Goal: Navigation & Orientation: Find specific page/section

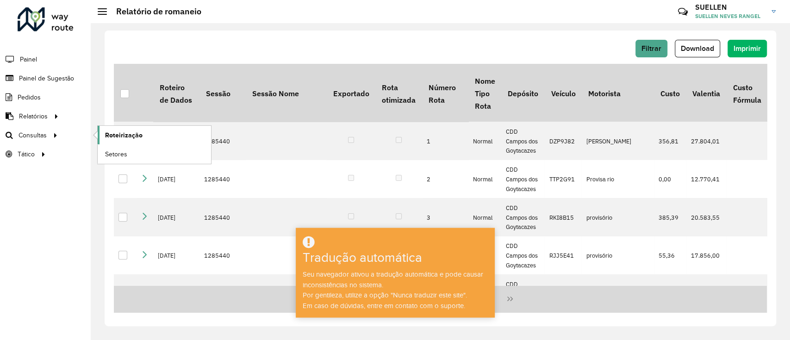
click at [116, 132] on font "Roteirização" at bounding box center [124, 134] width 38 height 7
click at [124, 151] on font "Setores" at bounding box center [116, 153] width 23 height 7
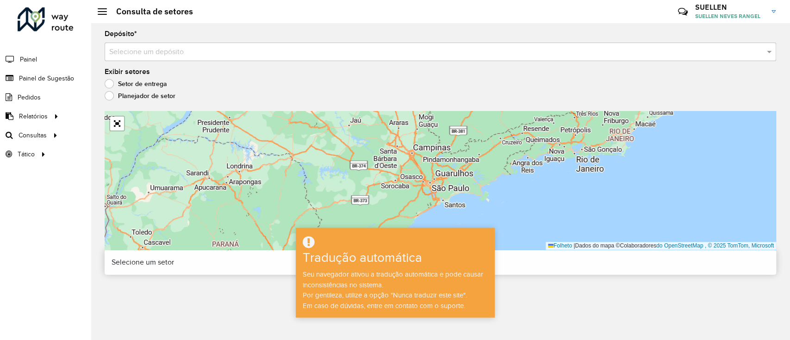
click at [175, 54] on input "text" at bounding box center [431, 52] width 644 height 11
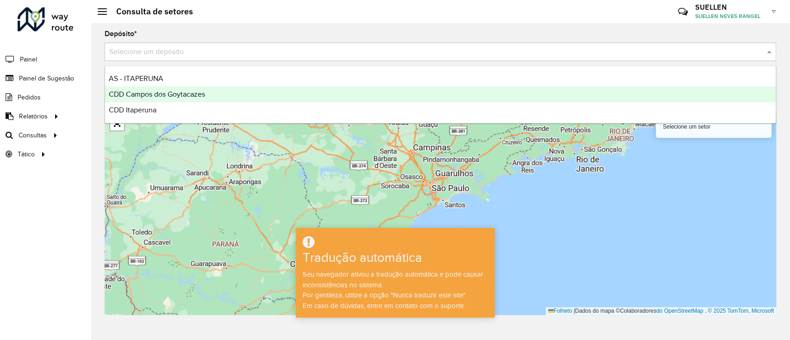
click at [178, 106] on div "CDD Itaperuna" at bounding box center [440, 110] width 671 height 16
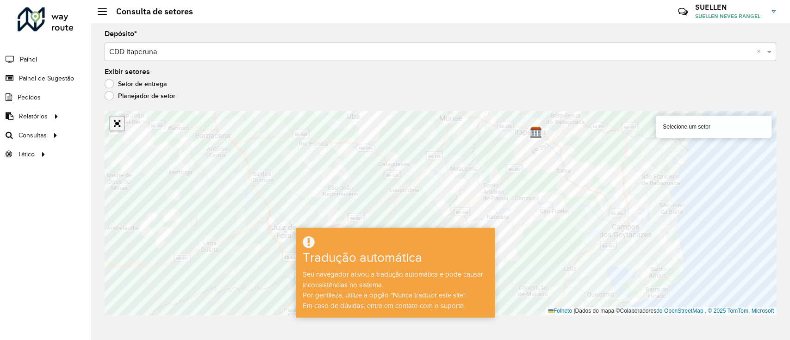
click at [118, 125] on link "Abrir mapa em tela cheia" at bounding box center [117, 124] width 14 height 14
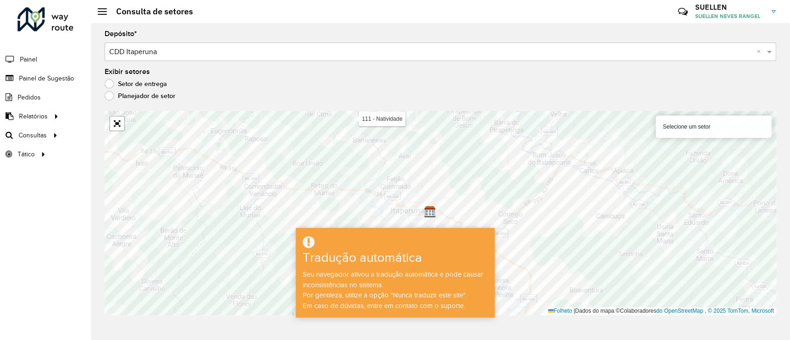
click at [157, 56] on input "text" at bounding box center [431, 52] width 644 height 11
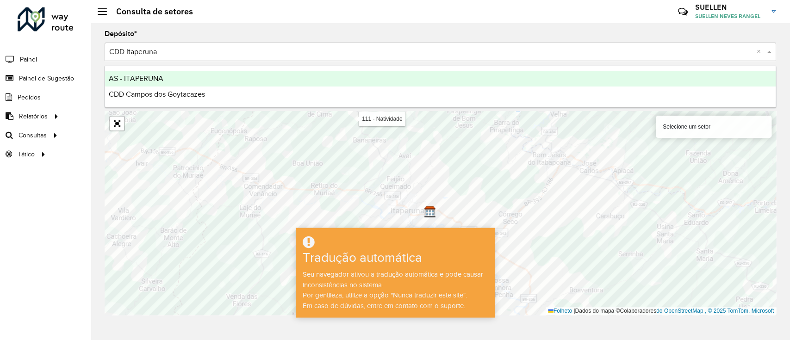
click at [157, 56] on input "text" at bounding box center [431, 52] width 644 height 11
click at [156, 31] on div "Depósito * Selecione um depósito × CDD Itaperuna ×" at bounding box center [441, 46] width 672 height 31
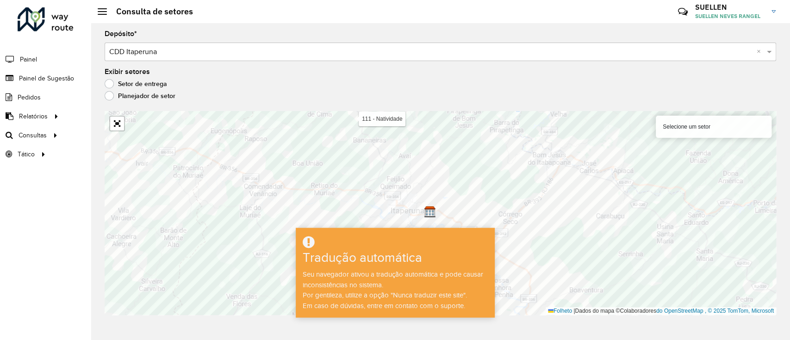
click at [106, 94] on label "Planejador de setor" at bounding box center [140, 95] width 71 height 9
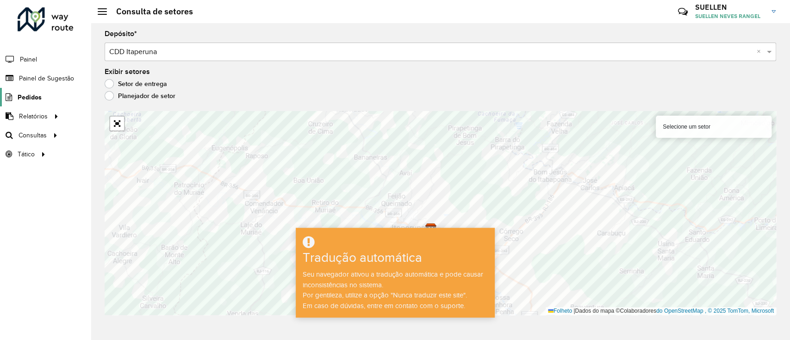
click at [37, 96] on font "Pedidos" at bounding box center [30, 97] width 24 height 7
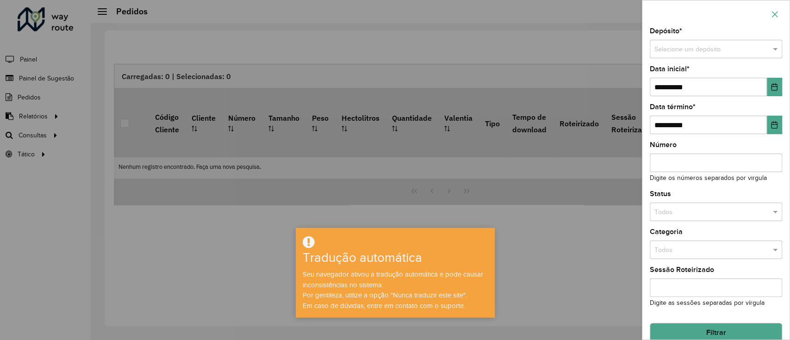
click at [770, 15] on button "button" at bounding box center [775, 14] width 15 height 15
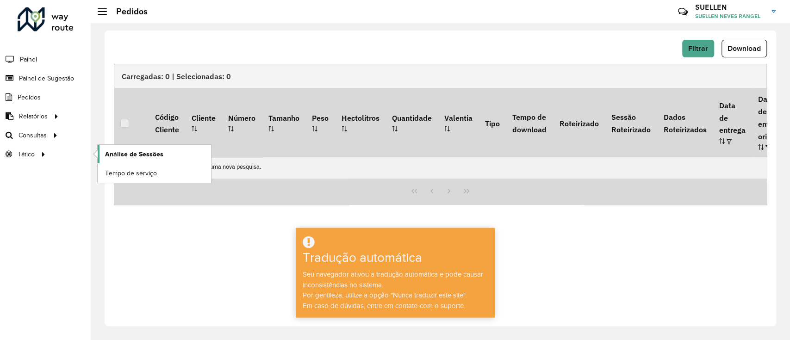
click at [131, 155] on font "Análise de Sessões" at bounding box center [134, 153] width 58 height 7
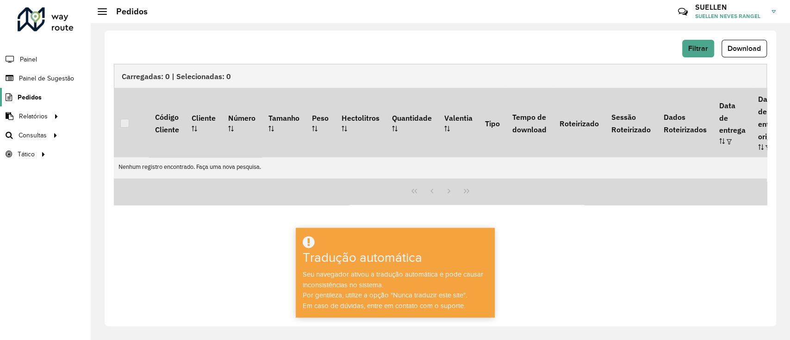
click at [33, 96] on font "Pedidos" at bounding box center [30, 97] width 24 height 7
click at [44, 80] on font "Painel de Sugestão" at bounding box center [48, 78] width 58 height 7
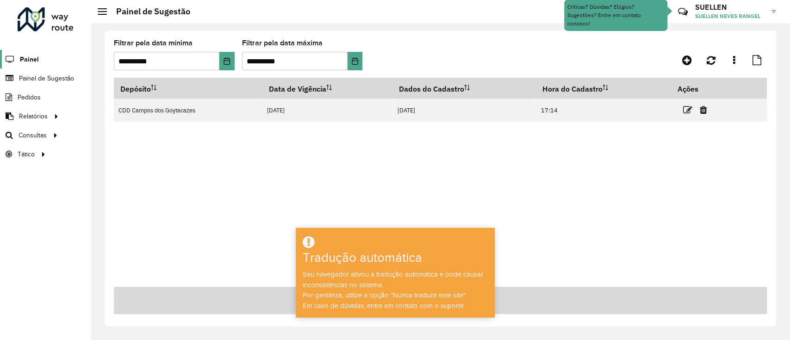
click at [37, 54] on link "Painel" at bounding box center [19, 59] width 39 height 19
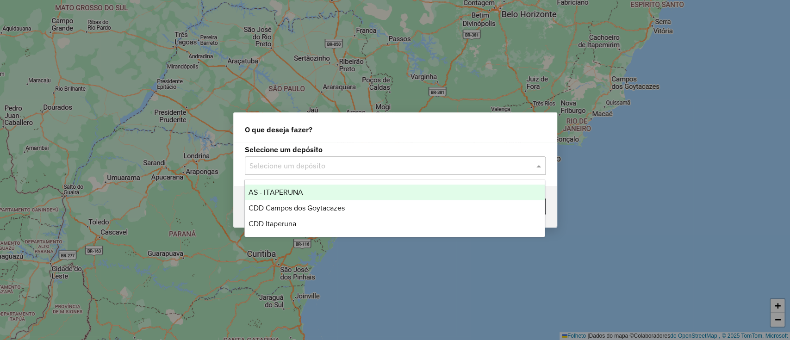
click at [455, 170] on input "text" at bounding box center [386, 166] width 273 height 11
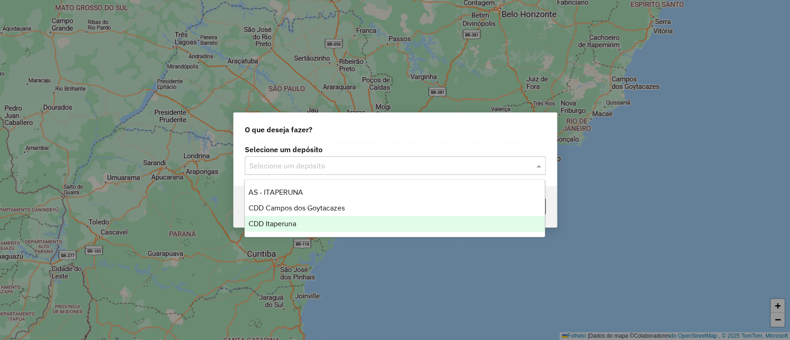
click at [354, 221] on div "CDD Itaperuna" at bounding box center [395, 224] width 300 height 16
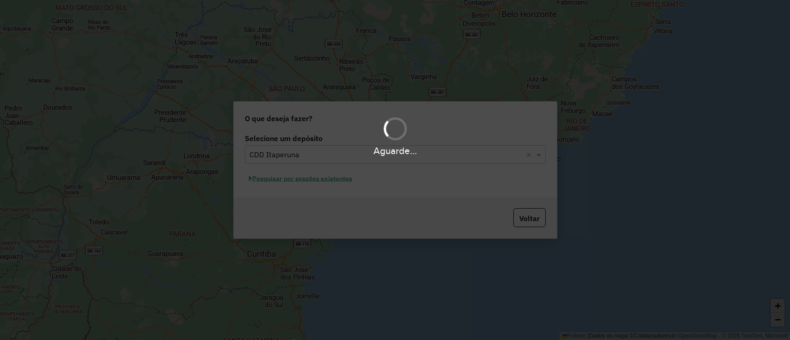
click at [333, 183] on div "Aguarde..." at bounding box center [395, 170] width 790 height 340
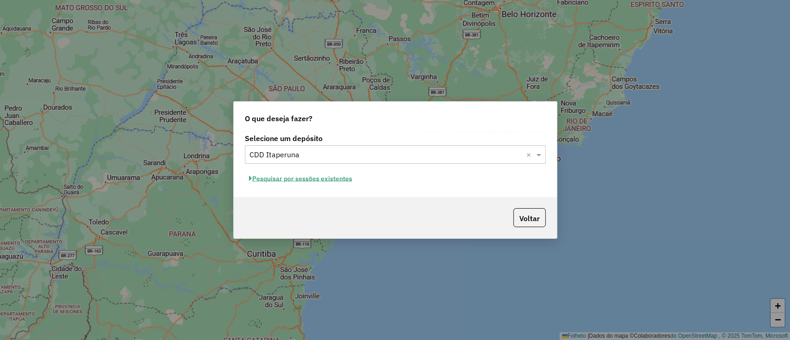
click at [339, 181] on font "Pesquisar por sessões existentes" at bounding box center [302, 179] width 100 height 8
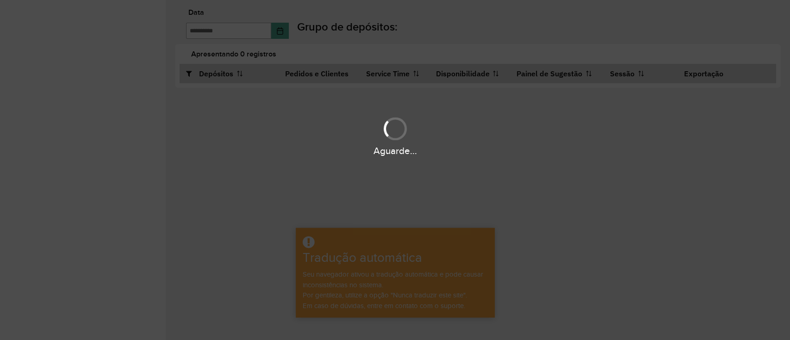
type input "**********"
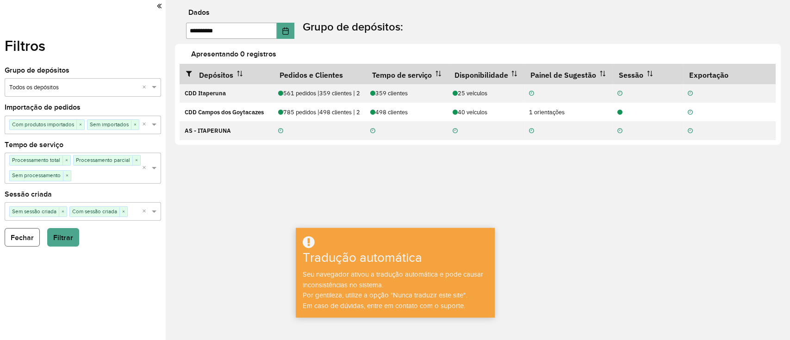
click at [25, 236] on font "Fechar" at bounding box center [22, 238] width 23 height 8
